Goal: Find specific page/section: Find specific page/section

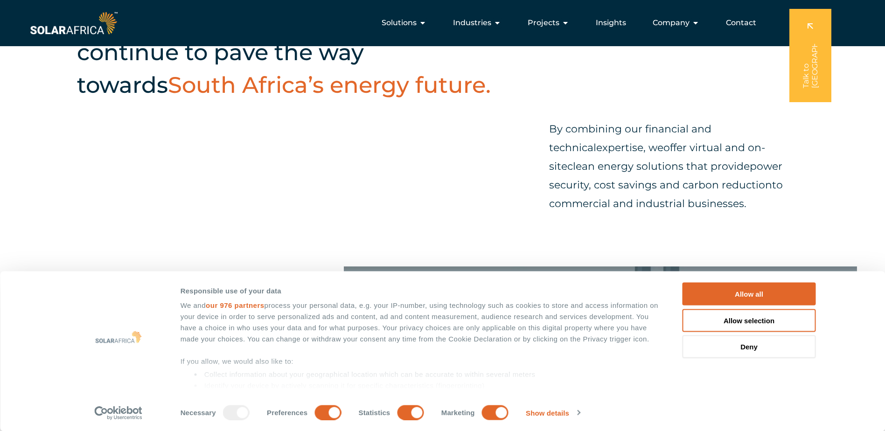
scroll to position [233, 0]
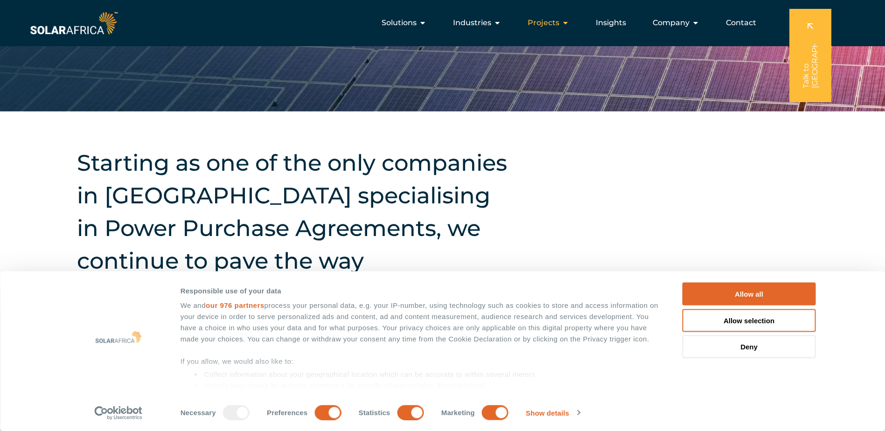
click at [548, 24] on span "Projects" at bounding box center [544, 22] width 32 height 11
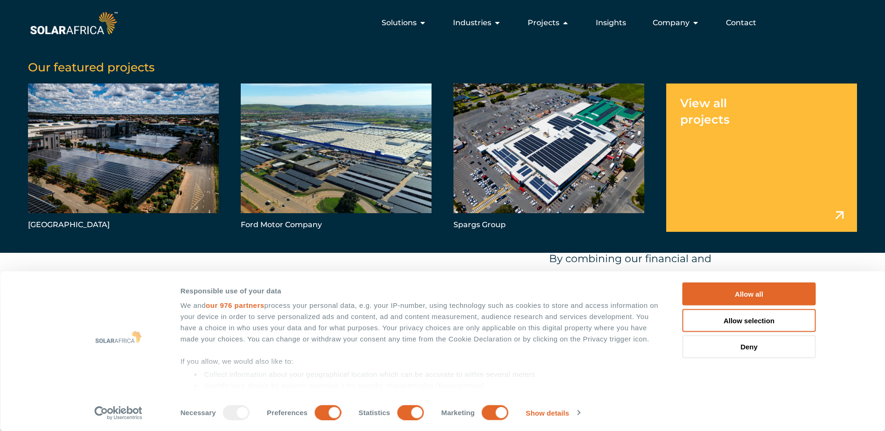
scroll to position [187, 0]
click at [732, 21] on span "Contact" at bounding box center [741, 22] width 30 height 11
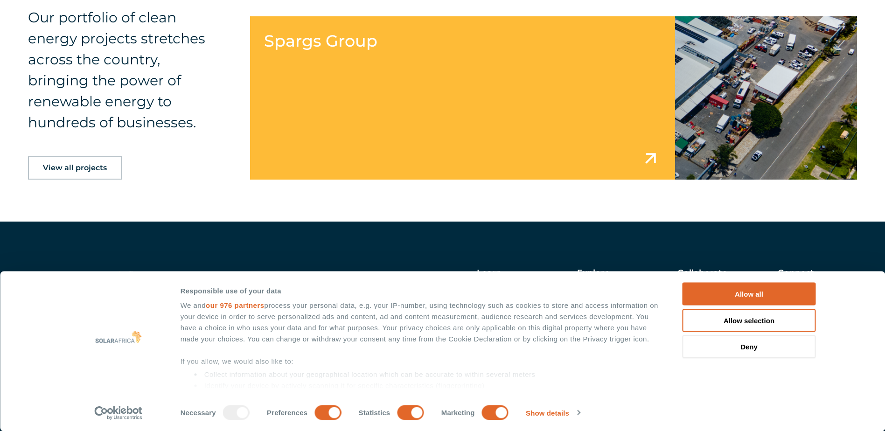
scroll to position [1515, 0]
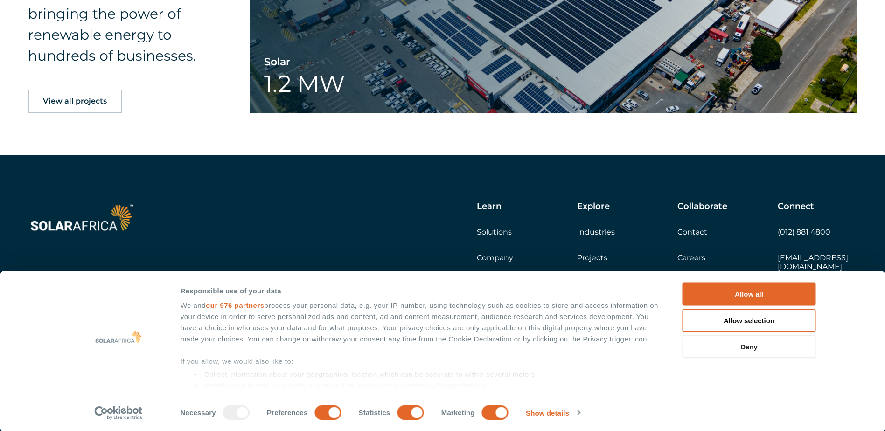
click at [758, 349] on button "Deny" at bounding box center [749, 347] width 133 height 23
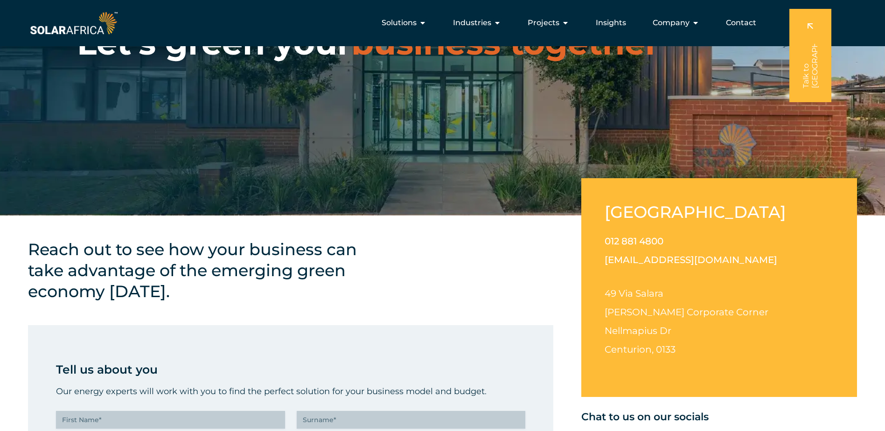
scroll to position [0, 0]
